Goal: Task Accomplishment & Management: Manage account settings

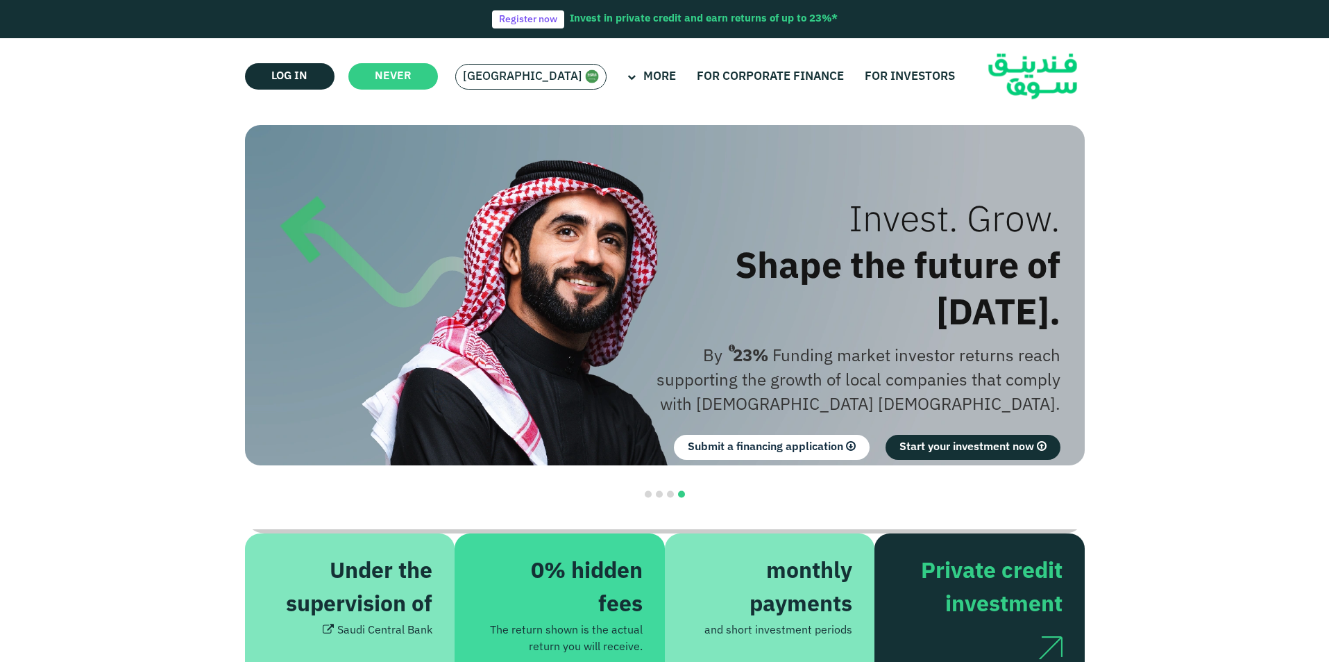
click at [517, 74] on font "[GEOGRAPHIC_DATA]" at bounding box center [522, 77] width 119 height 12
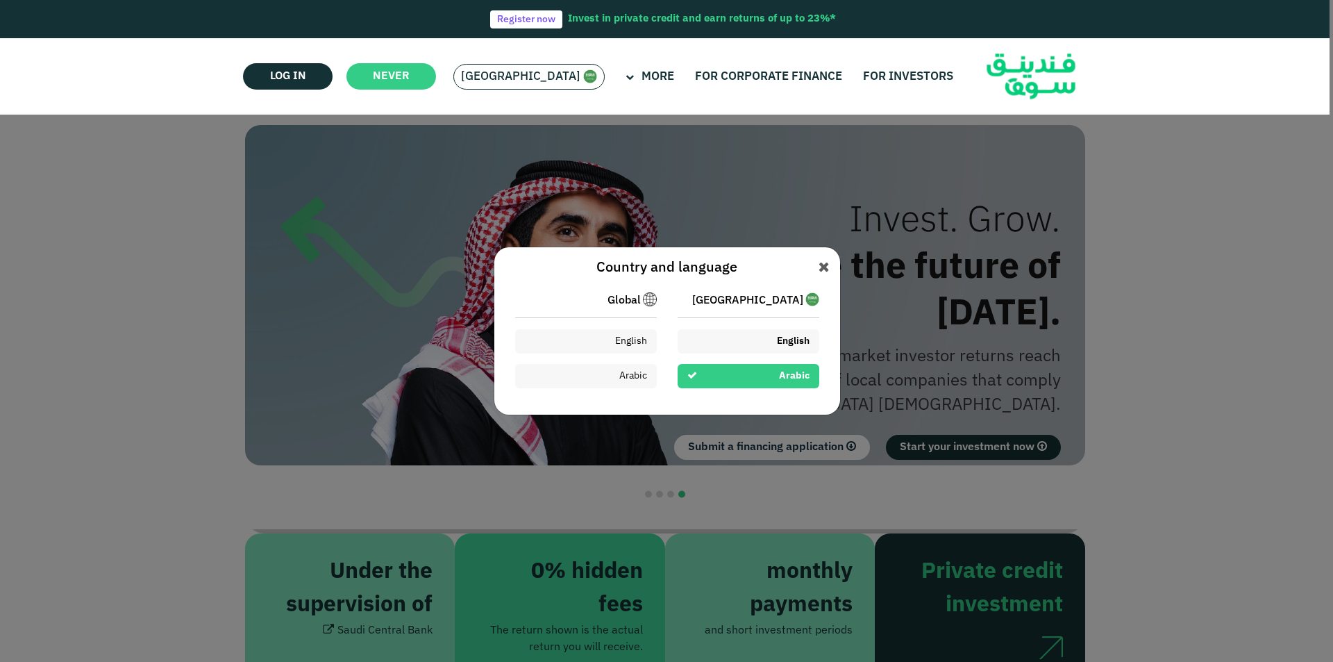
click at [755, 337] on div "English" at bounding box center [749, 341] width 142 height 24
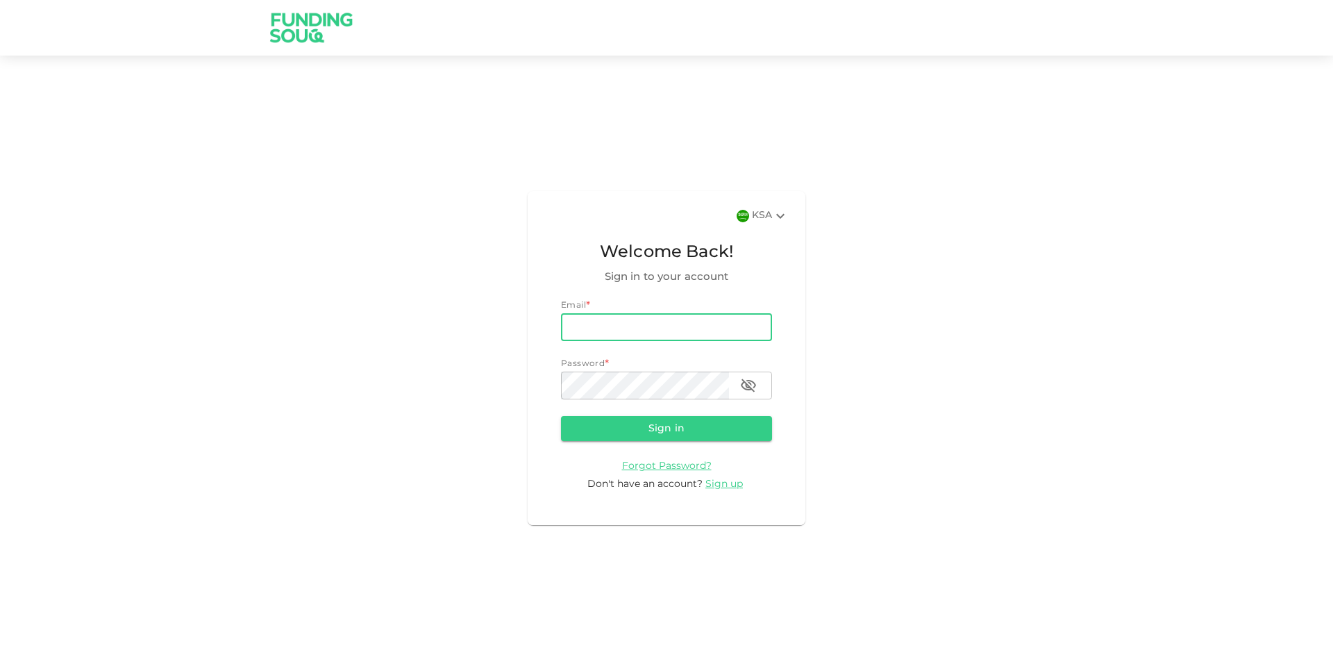
click at [619, 325] on input "email" at bounding box center [666, 327] width 211 height 28
type input "mdghouse021@gmail.com"
click at [561, 416] on button "Sign in" at bounding box center [666, 428] width 211 height 25
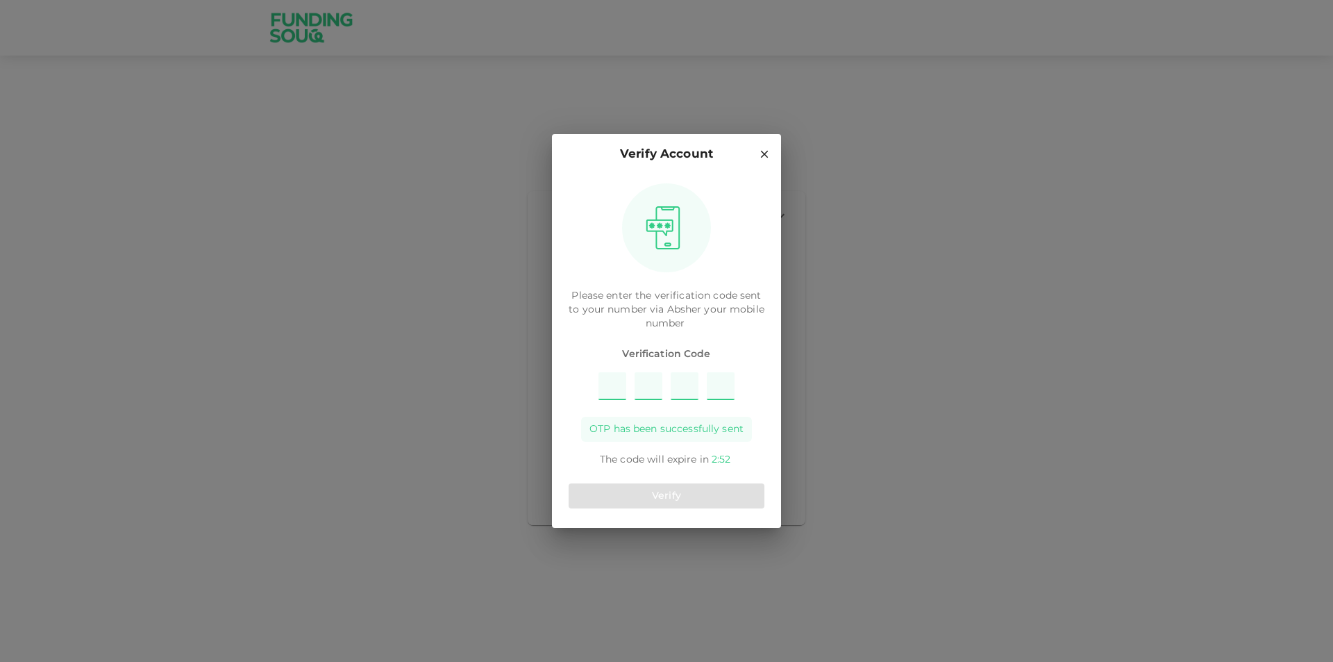
type input "6"
type input "3"
type input "8"
type input "7"
click at [701, 485] on button "Verify" at bounding box center [667, 495] width 196 height 25
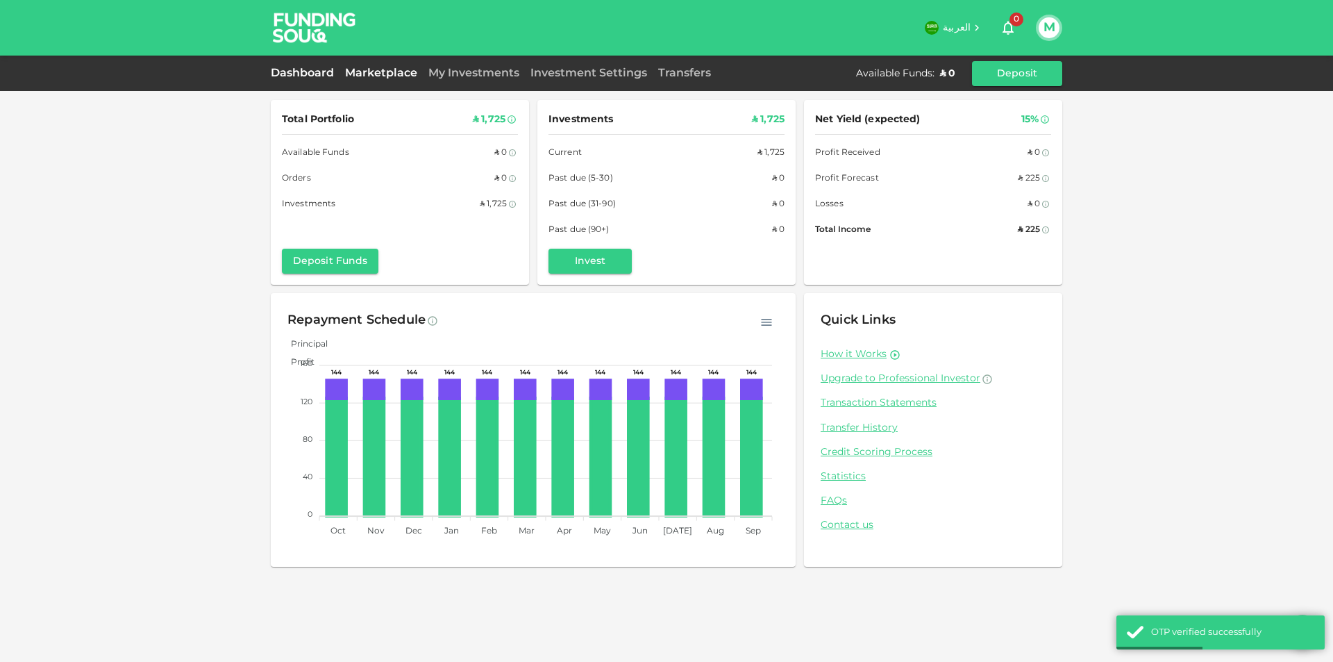
click at [380, 70] on link "Marketplace" at bounding box center [380, 73] width 83 height 10
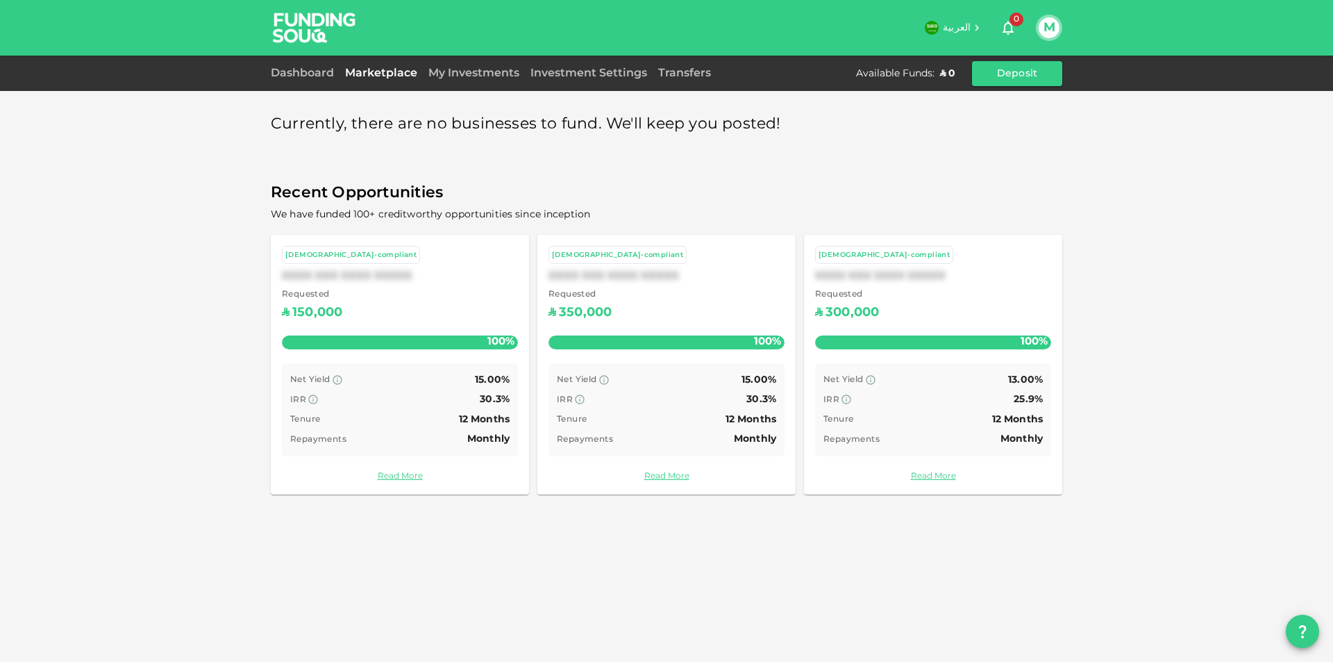
click at [1043, 28] on button "M" at bounding box center [1049, 27] width 21 height 21
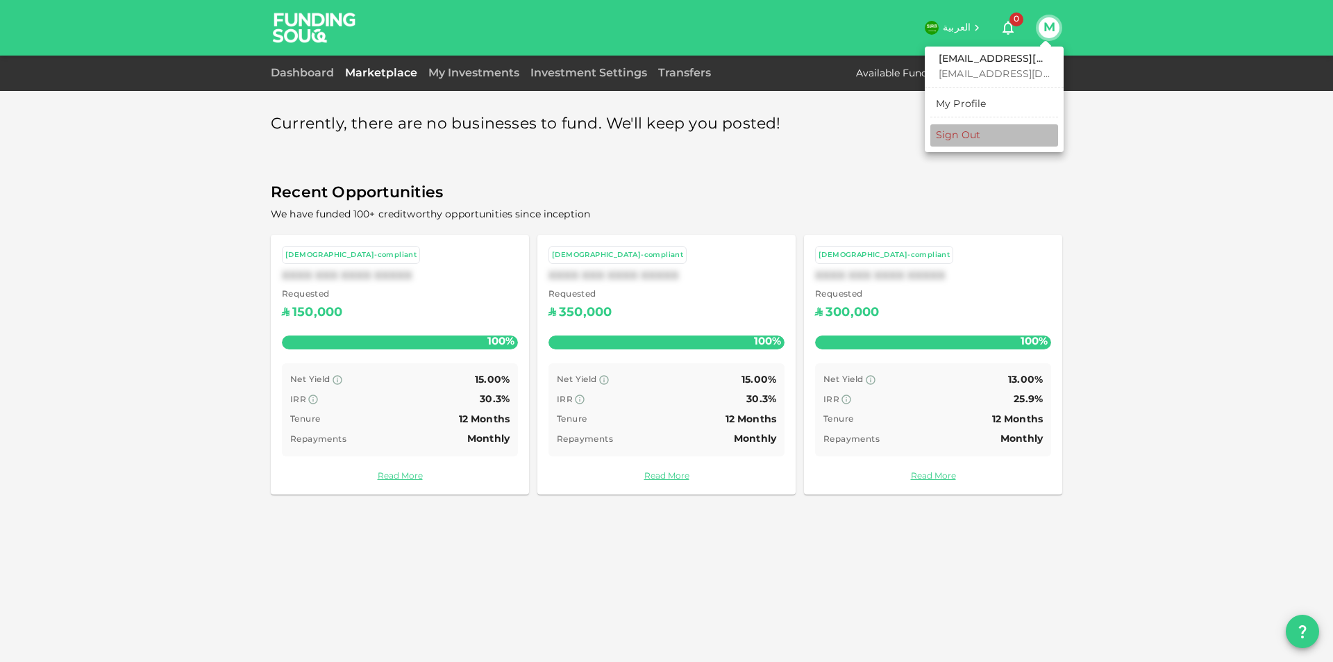
click at [948, 135] on div "Sign Out" at bounding box center [958, 135] width 44 height 14
